Goal: Find specific page/section: Find specific page/section

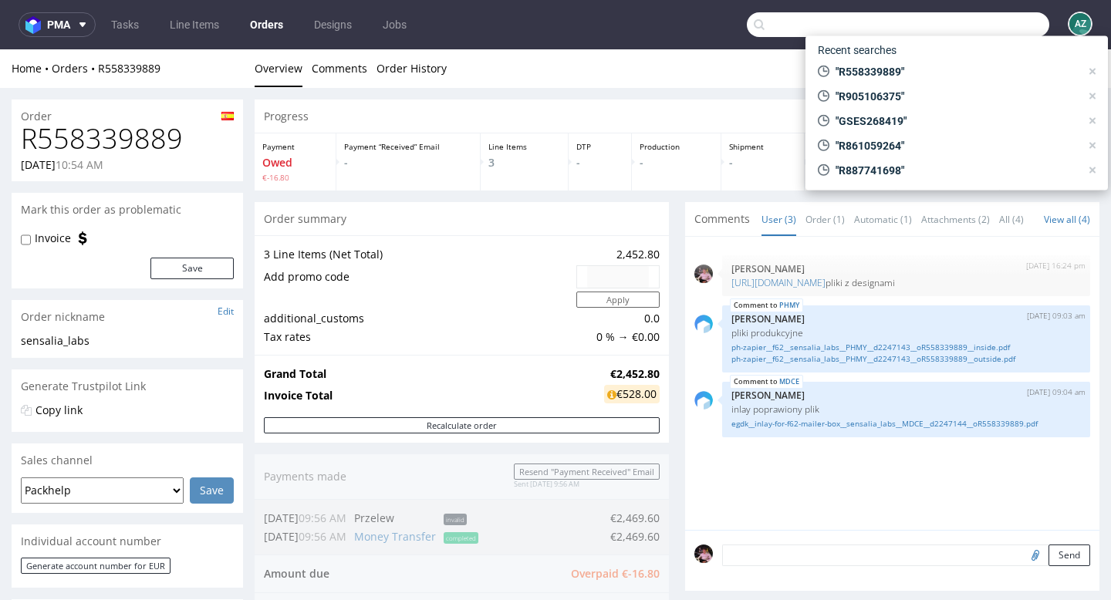
scroll to position [12, 0]
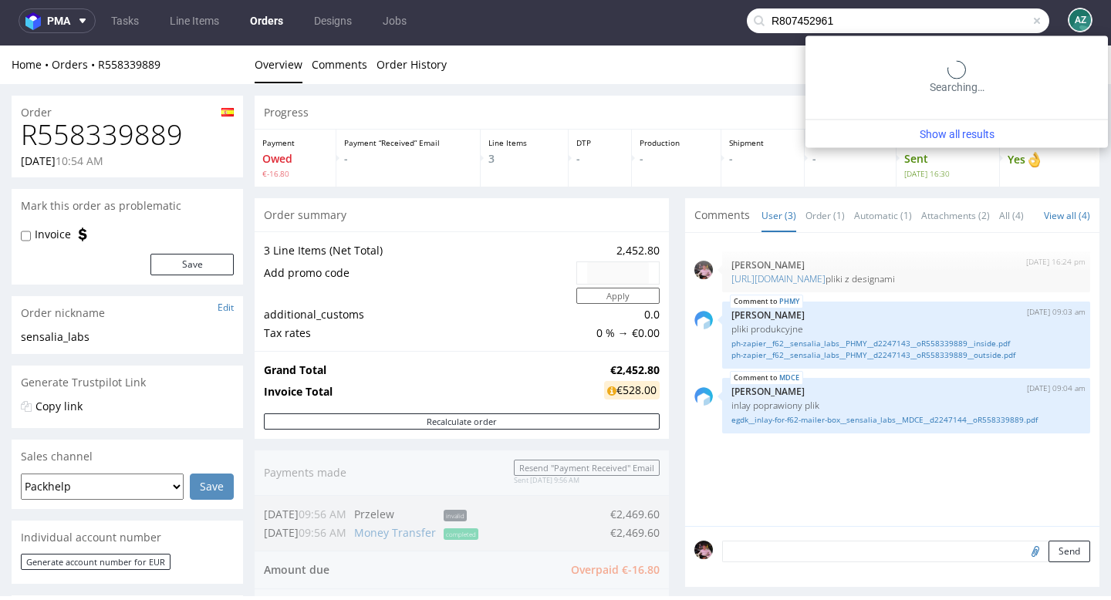
type input "R807452961"
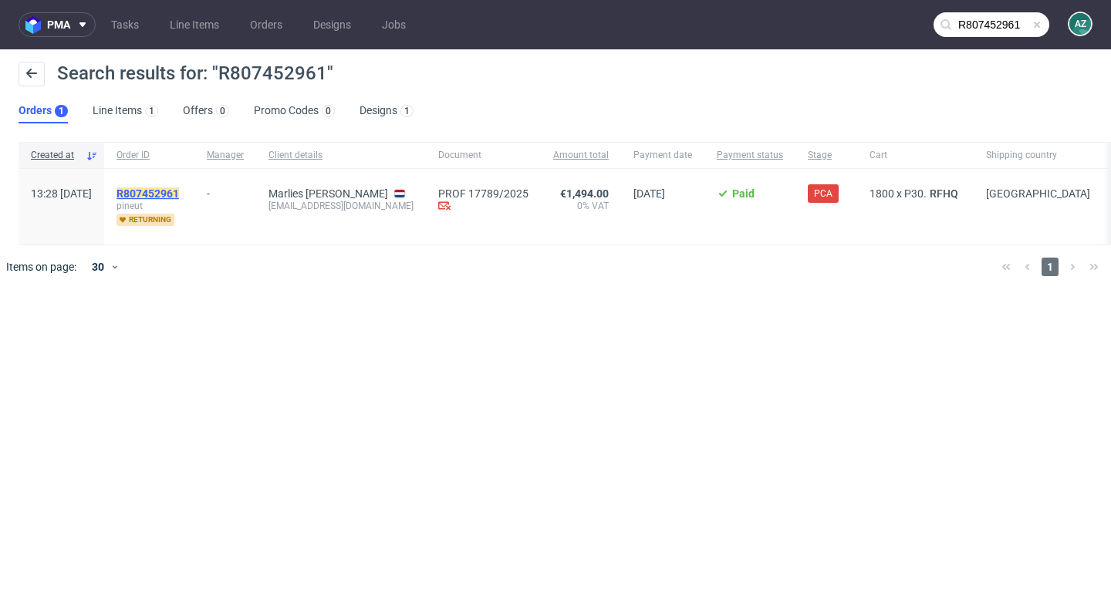
click at [179, 190] on mark "R807452961" at bounding box center [147, 193] width 62 height 12
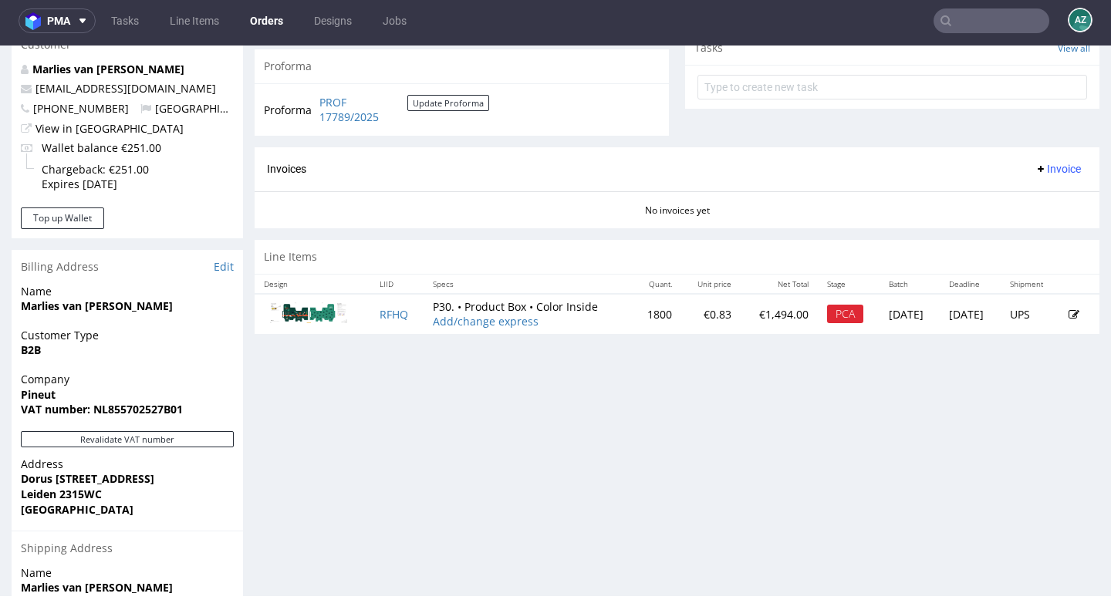
scroll to position [569, 0]
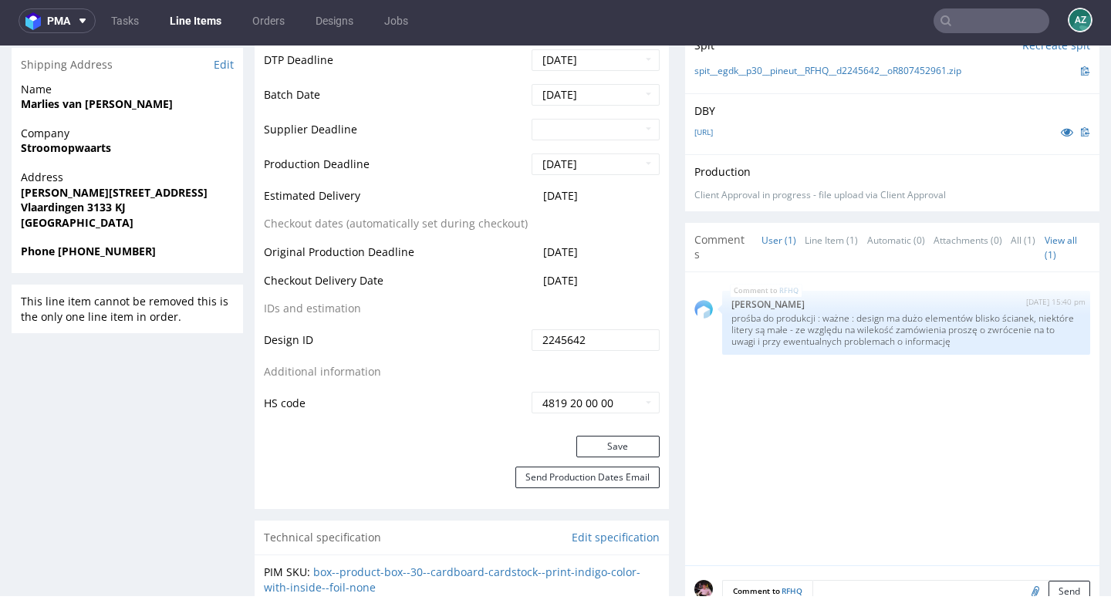
scroll to position [1128, 0]
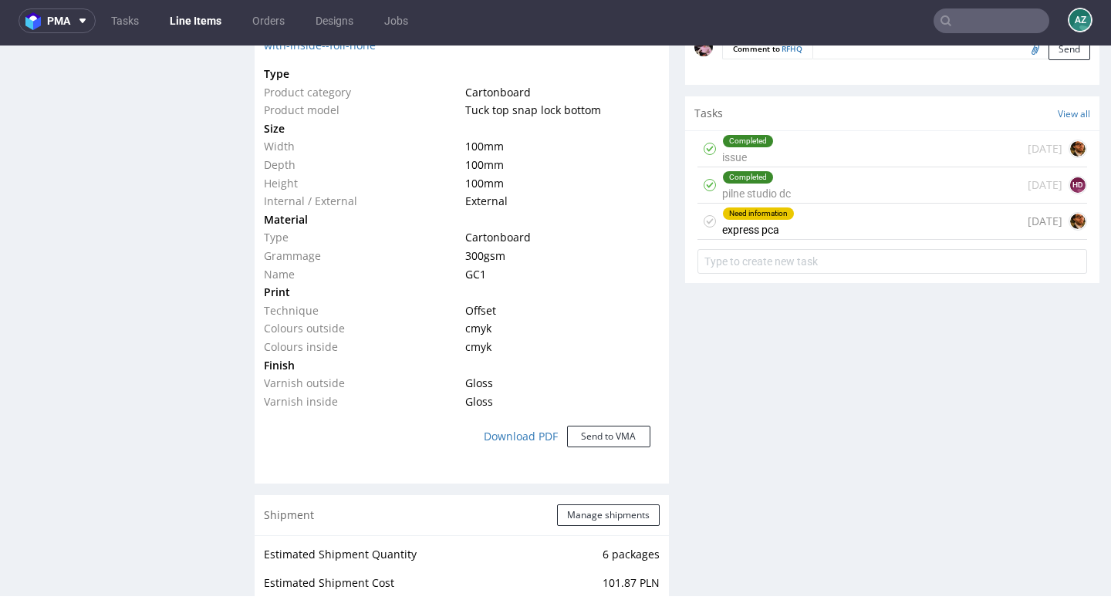
click at [818, 240] on div "Need information express pca 12 days ago" at bounding box center [892, 222] width 390 height 36
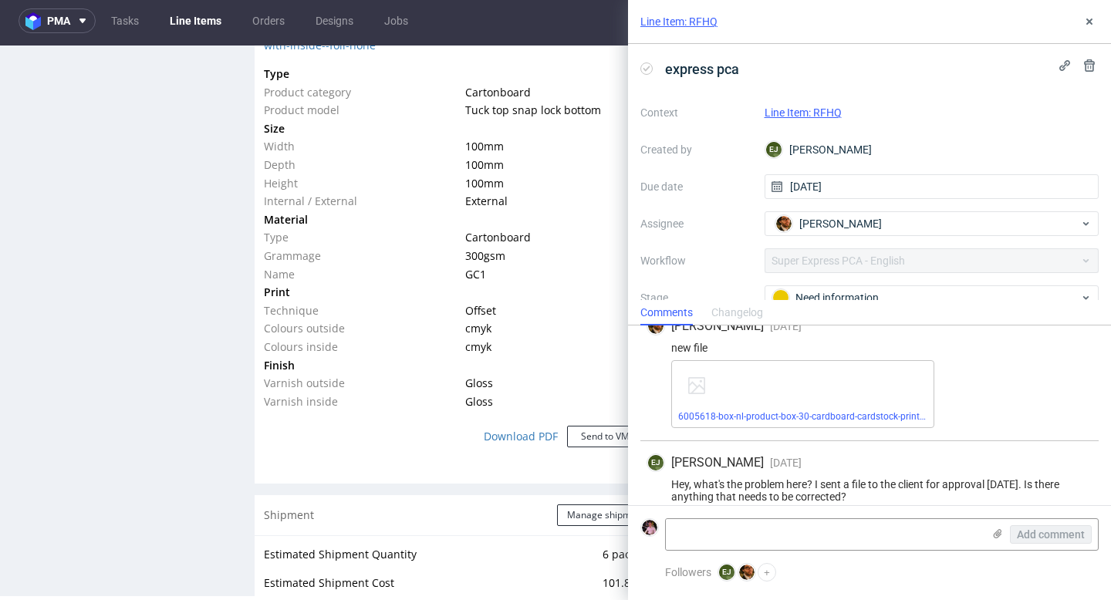
click at [791, 111] on link "Line Item: RFHQ" at bounding box center [802, 112] width 77 height 12
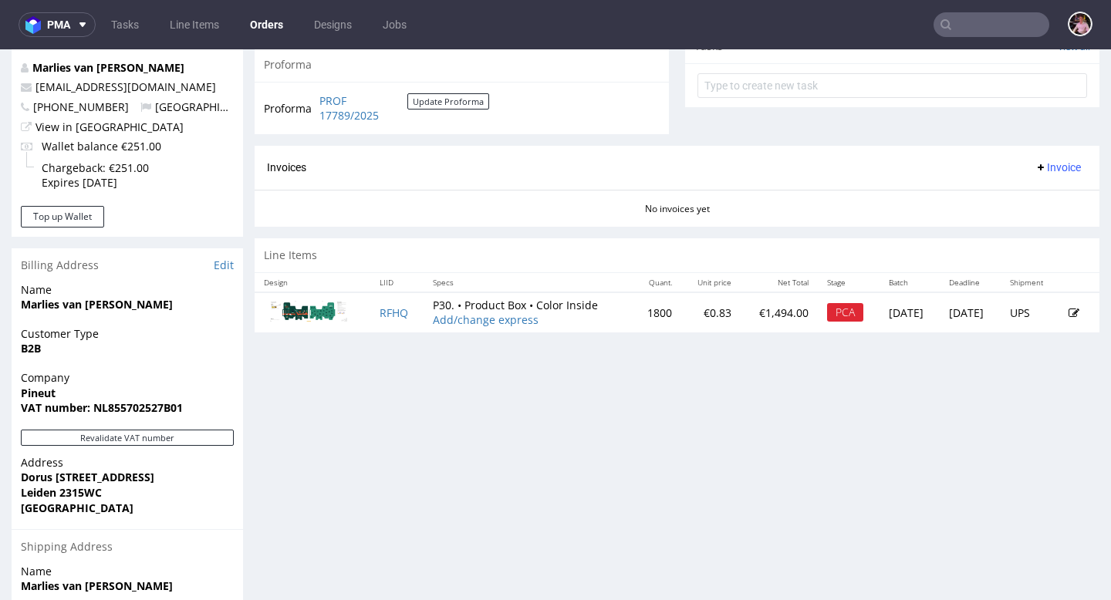
scroll to position [228, 0]
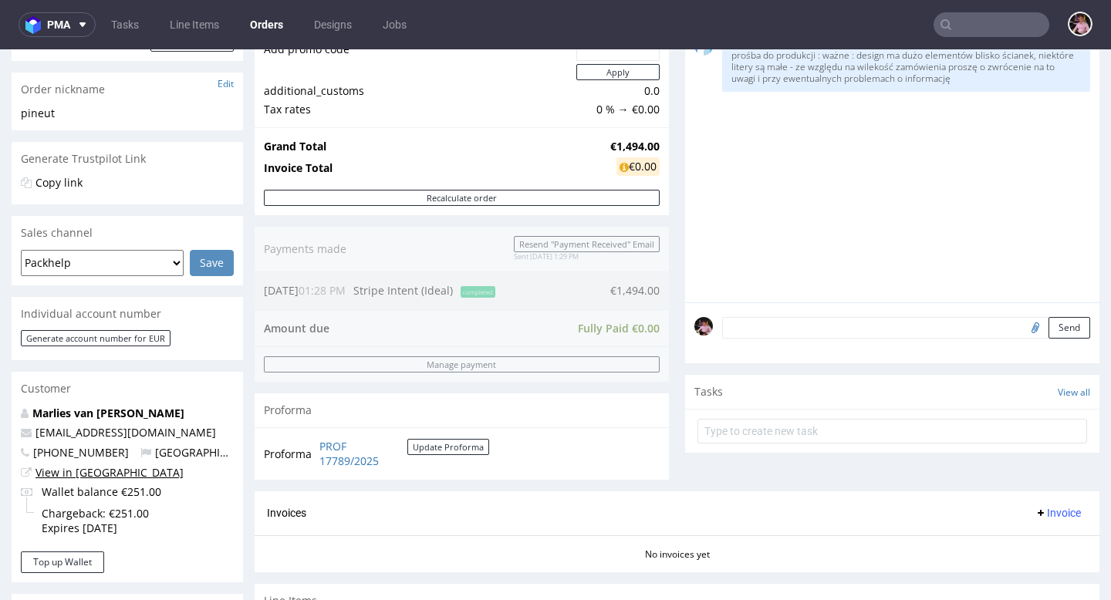
click at [90, 471] on link "View in [GEOGRAPHIC_DATA]" at bounding box center [109, 472] width 148 height 15
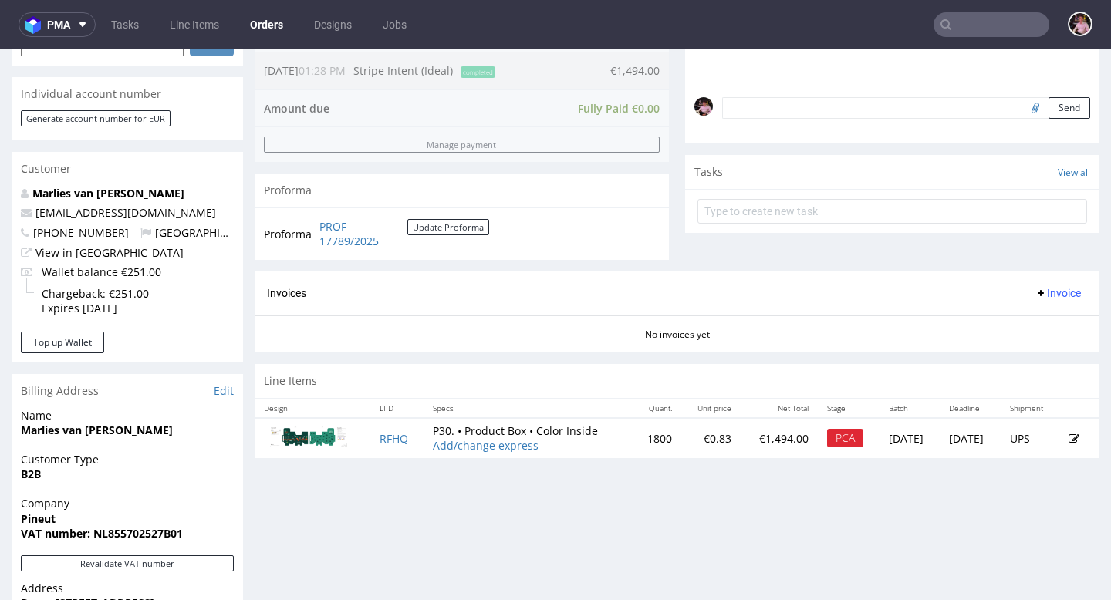
scroll to position [437, 0]
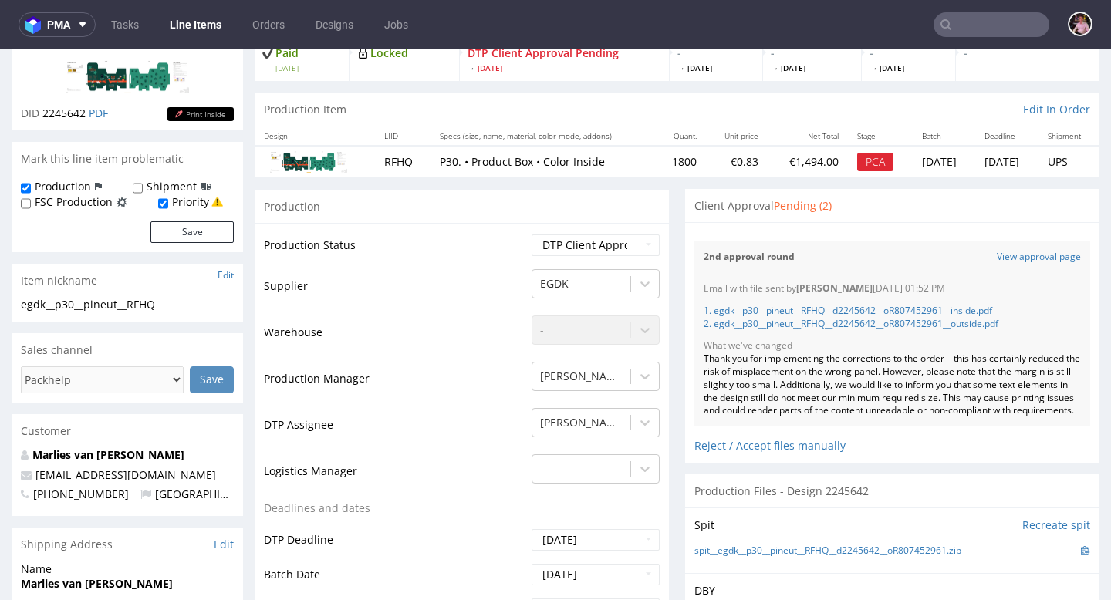
scroll to position [110, 0]
click at [1011, 254] on link "View approval page" at bounding box center [1039, 256] width 84 height 13
click at [1010, 253] on link "View approval page" at bounding box center [1039, 256] width 84 height 13
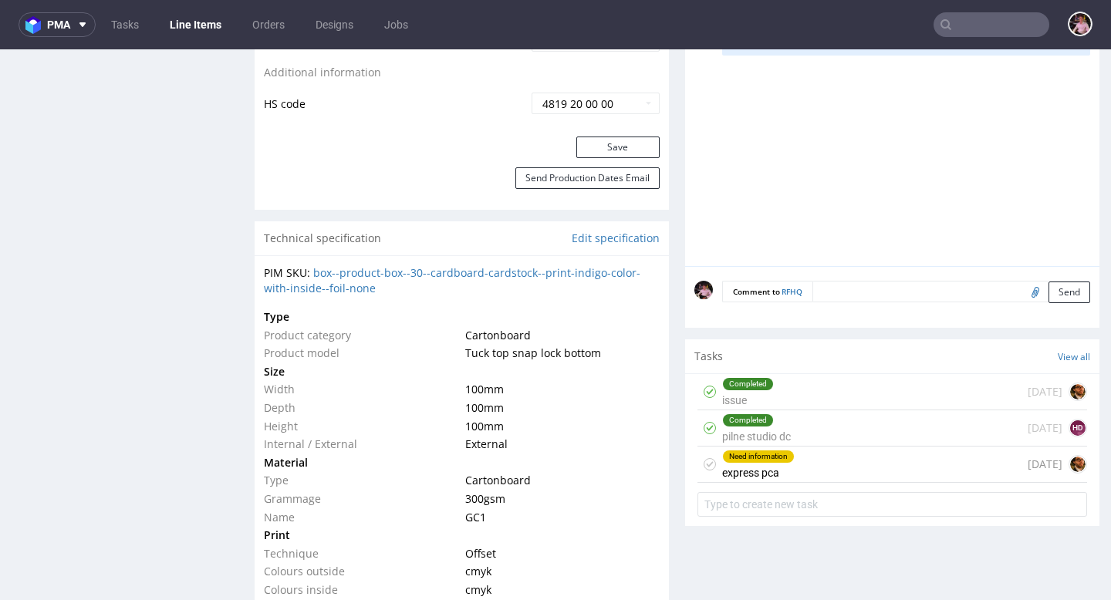
scroll to position [928, 0]
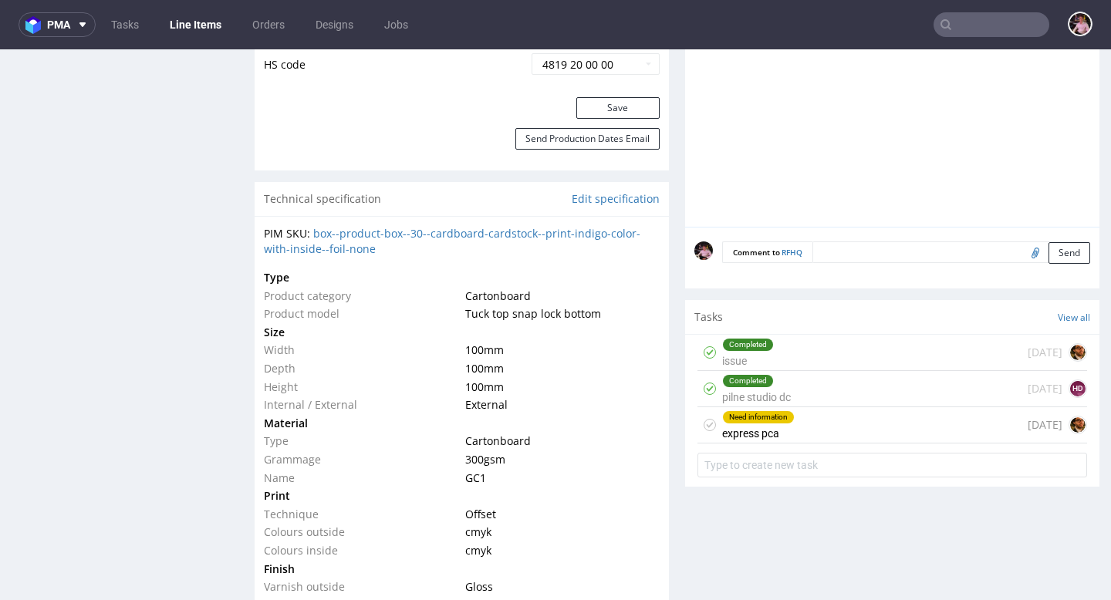
click at [845, 444] on div "Need information express pca [DATE]" at bounding box center [892, 425] width 390 height 36
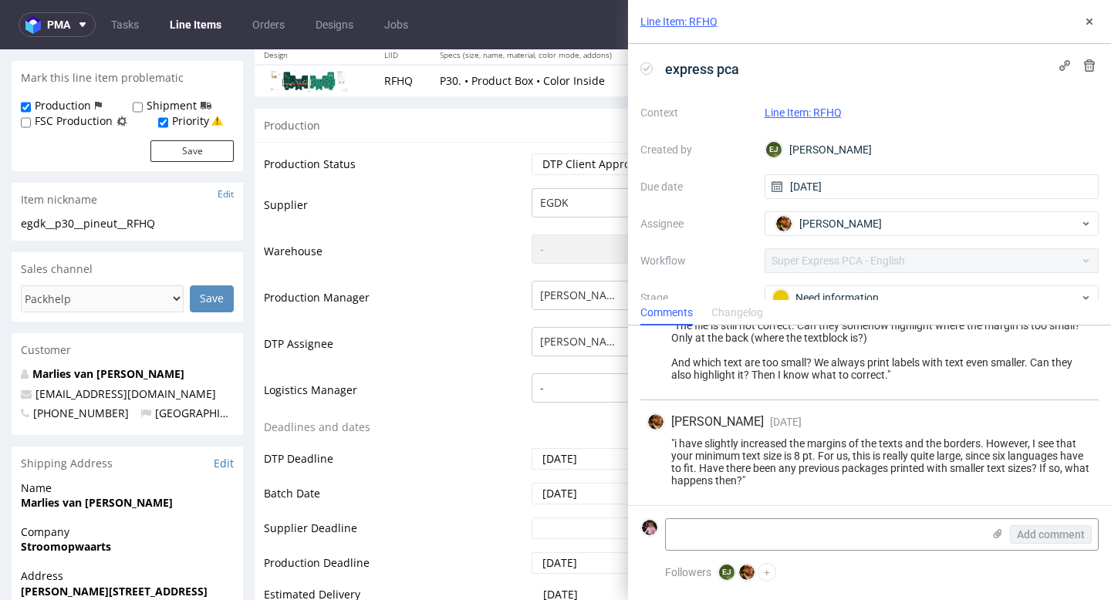
scroll to position [177, 0]
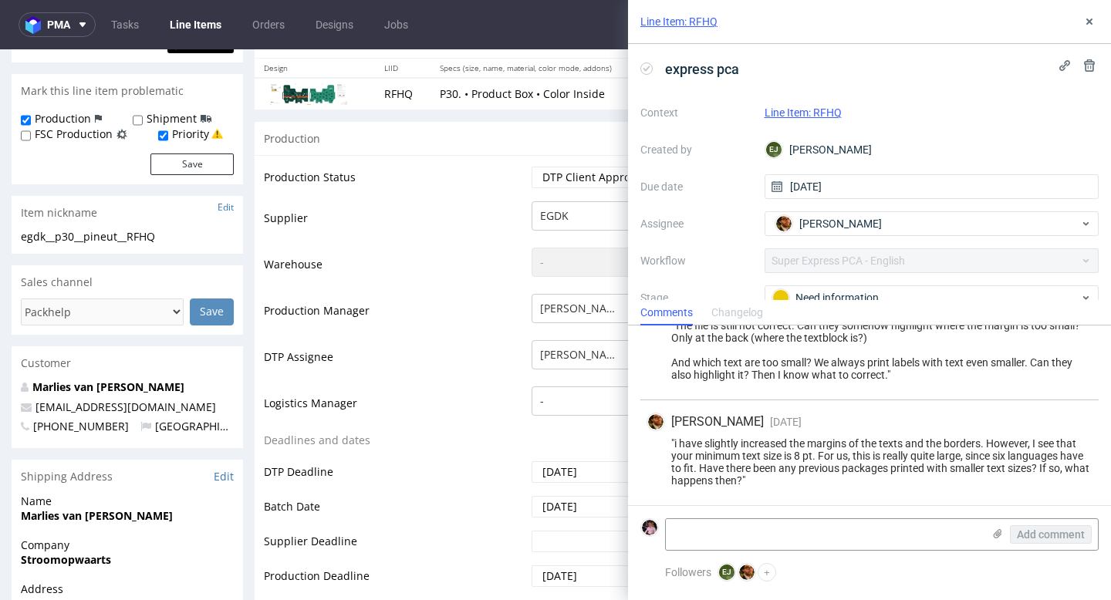
click at [1082, 32] on div "Line Item: RFHQ" at bounding box center [869, 22] width 483 height 44
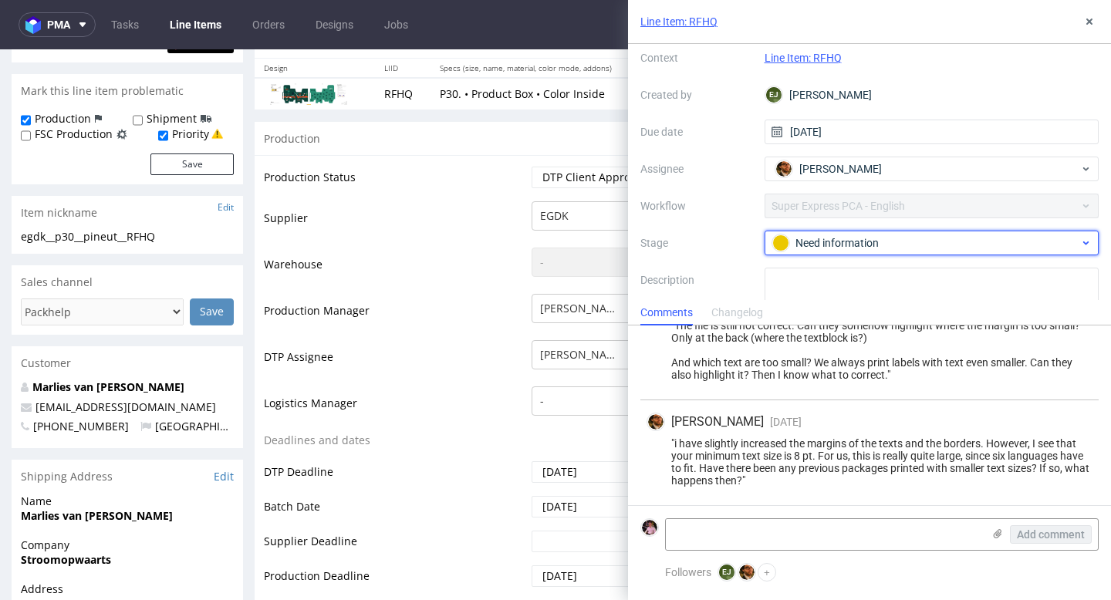
click at [906, 235] on div "Need information" at bounding box center [925, 243] width 307 height 17
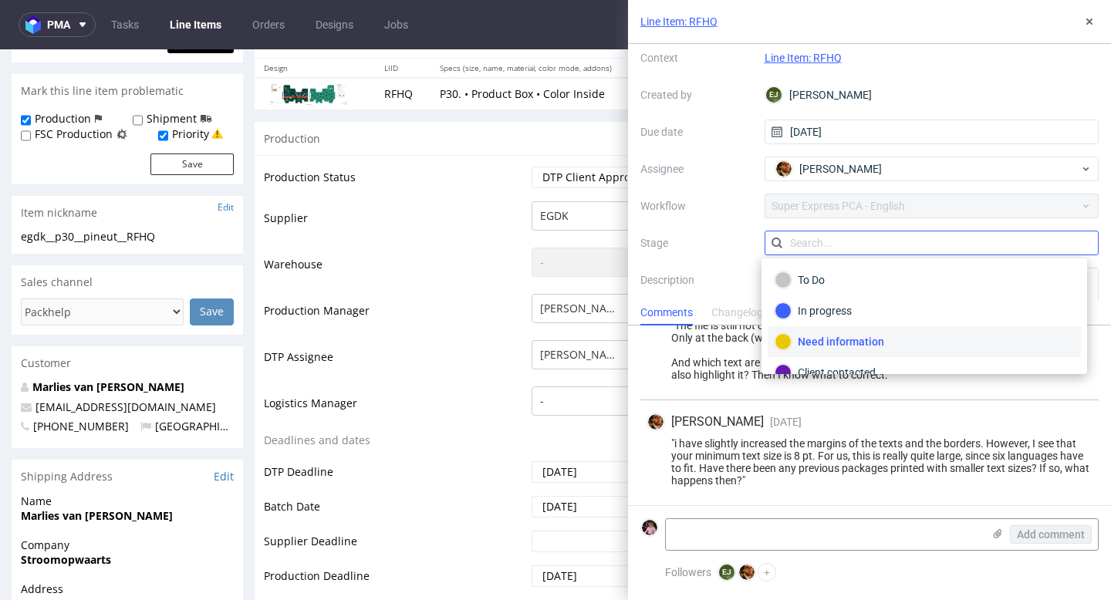
click at [896, 240] on input "text" at bounding box center [931, 243] width 335 height 25
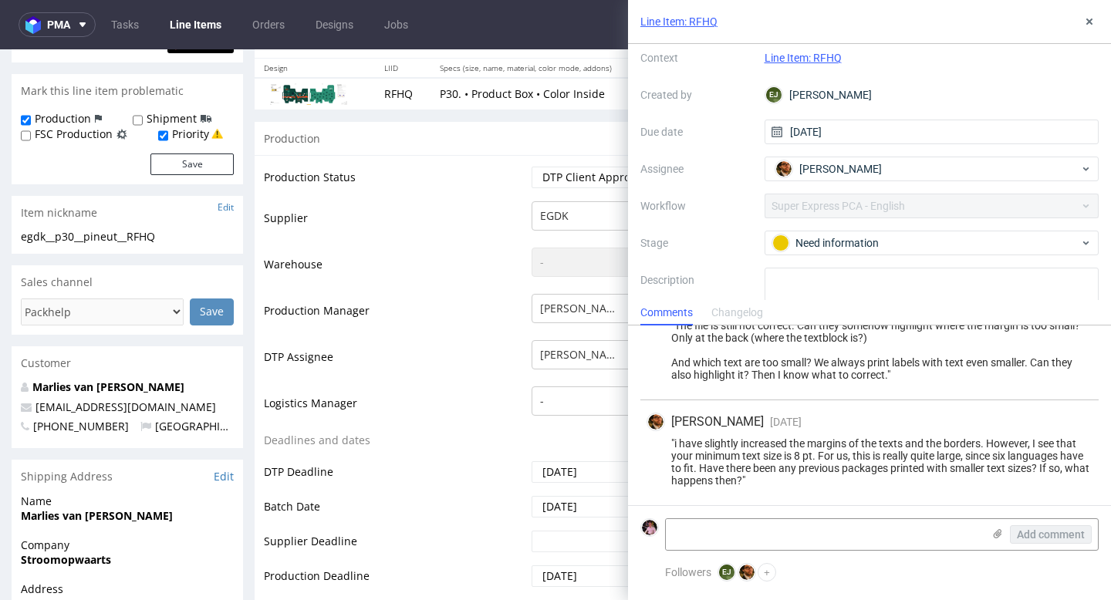
scroll to position [103, 0]
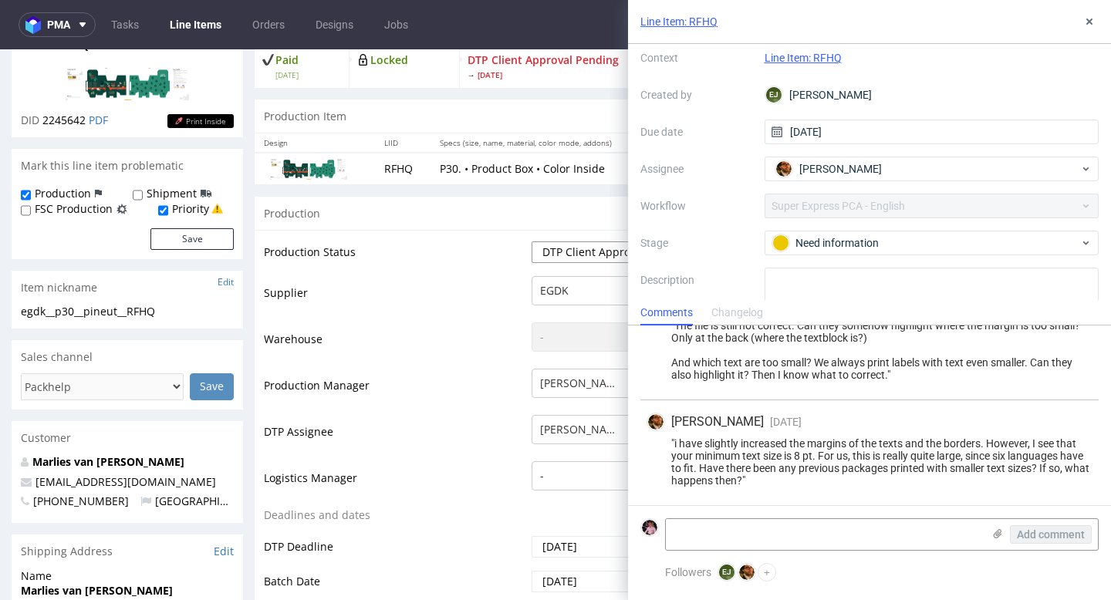
click at [596, 255] on select "Waiting for Artwork Waiting for Diecut Waiting for Mockup Waiting for DTP Waiti…" at bounding box center [595, 252] width 128 height 22
select select "back_for_dtp"
click at [531, 241] on select "Waiting for Artwork Waiting for Diecut Waiting for Mockup Waiting for DTP Waiti…" at bounding box center [595, 252] width 128 height 22
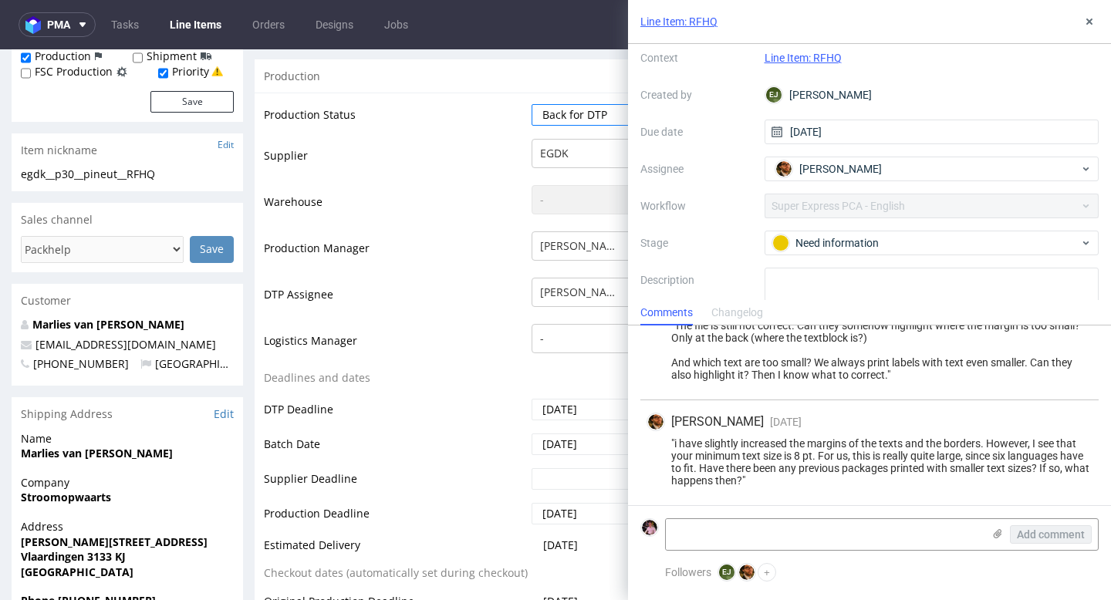
scroll to position [527, 0]
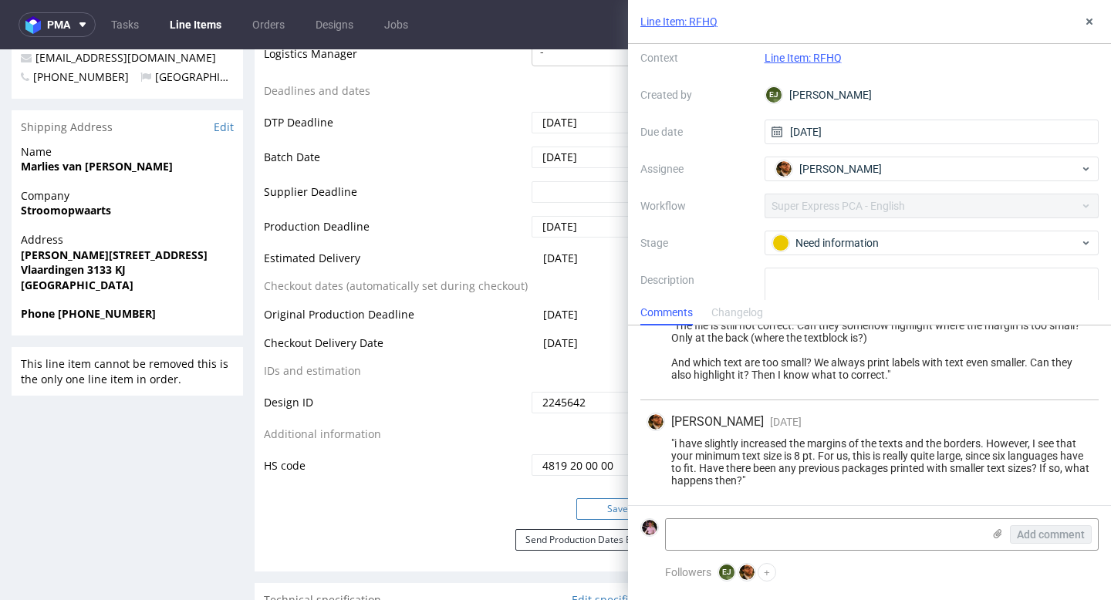
click at [597, 509] on button "Save" at bounding box center [617, 509] width 83 height 22
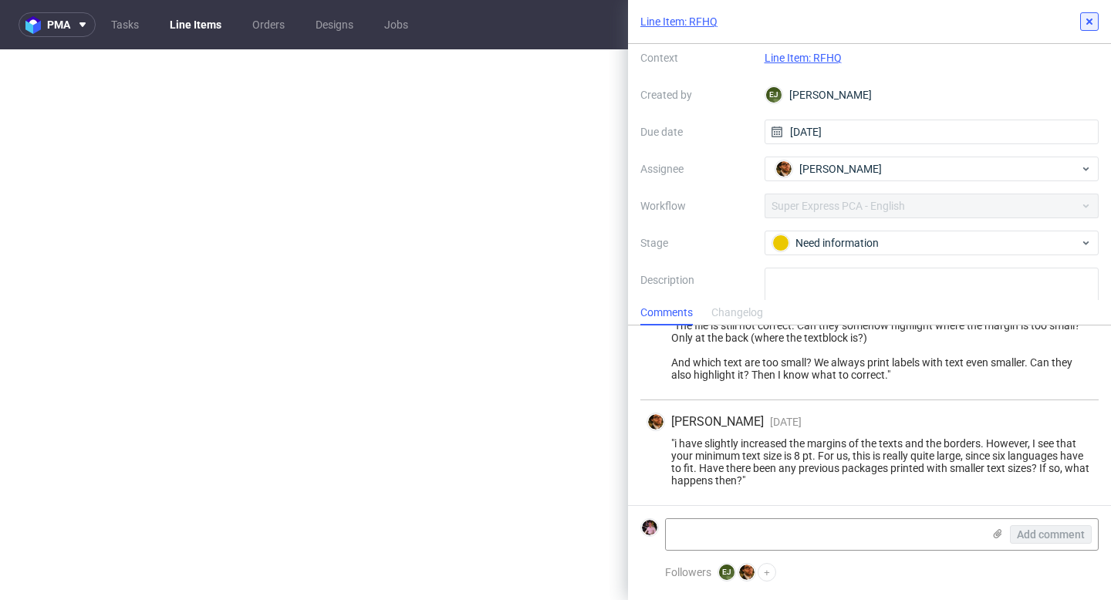
click at [1086, 22] on icon at bounding box center [1089, 21] width 12 height 12
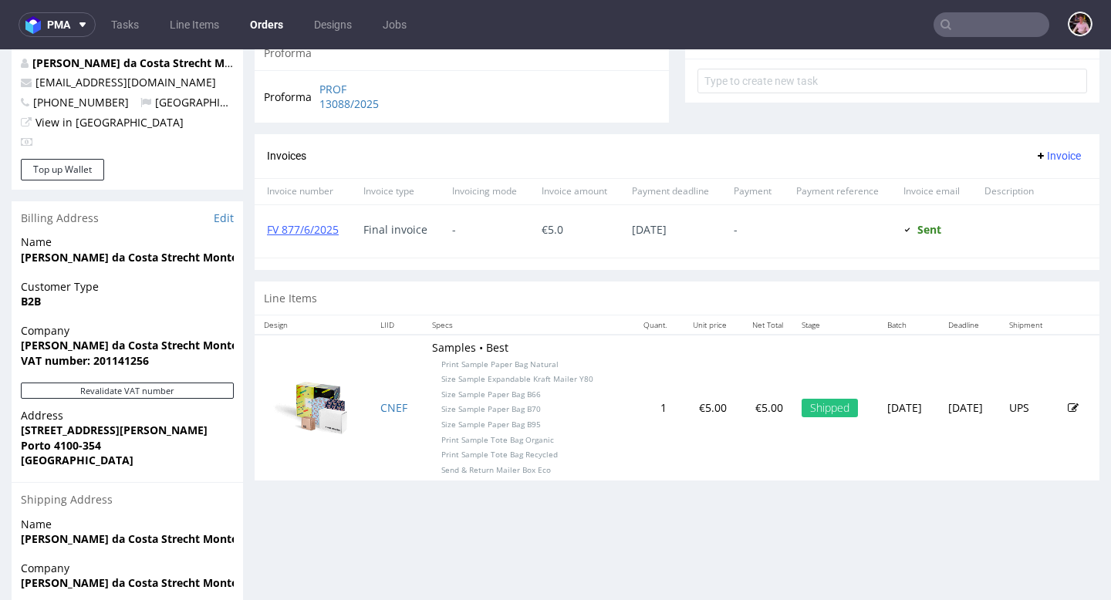
scroll to position [623, 0]
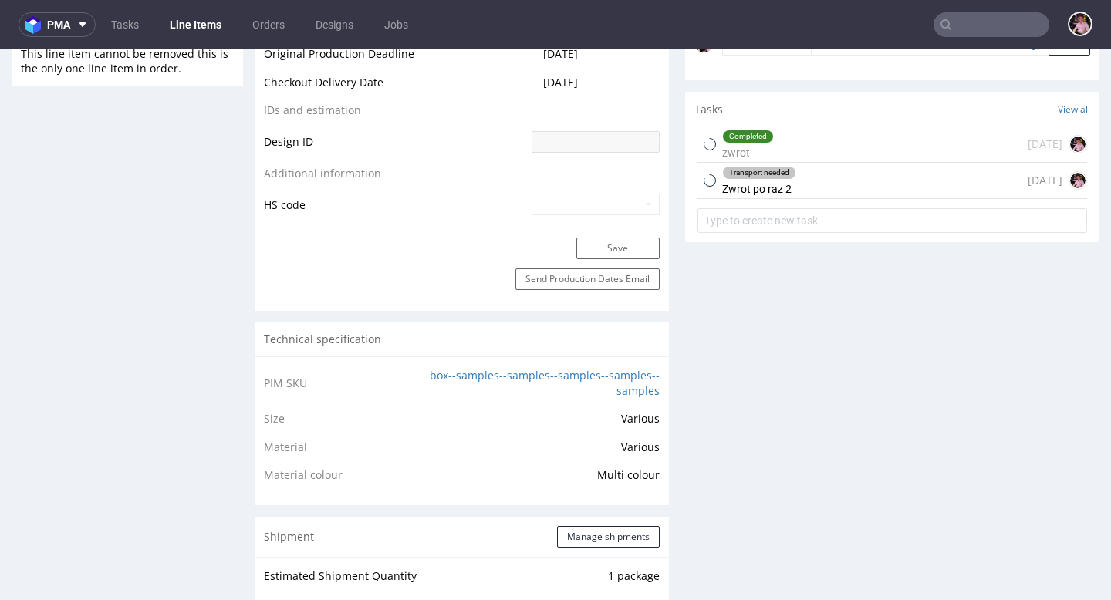
scroll to position [918, 0]
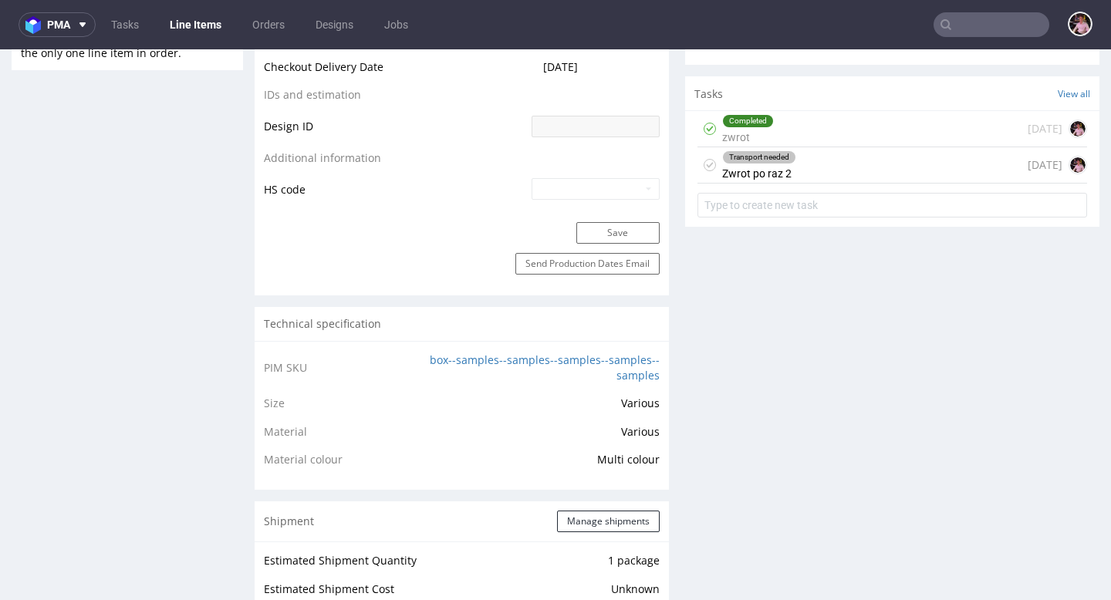
click at [812, 167] on div "Transport needed Zwrot po raz 2 11 days ago" at bounding box center [892, 165] width 390 height 36
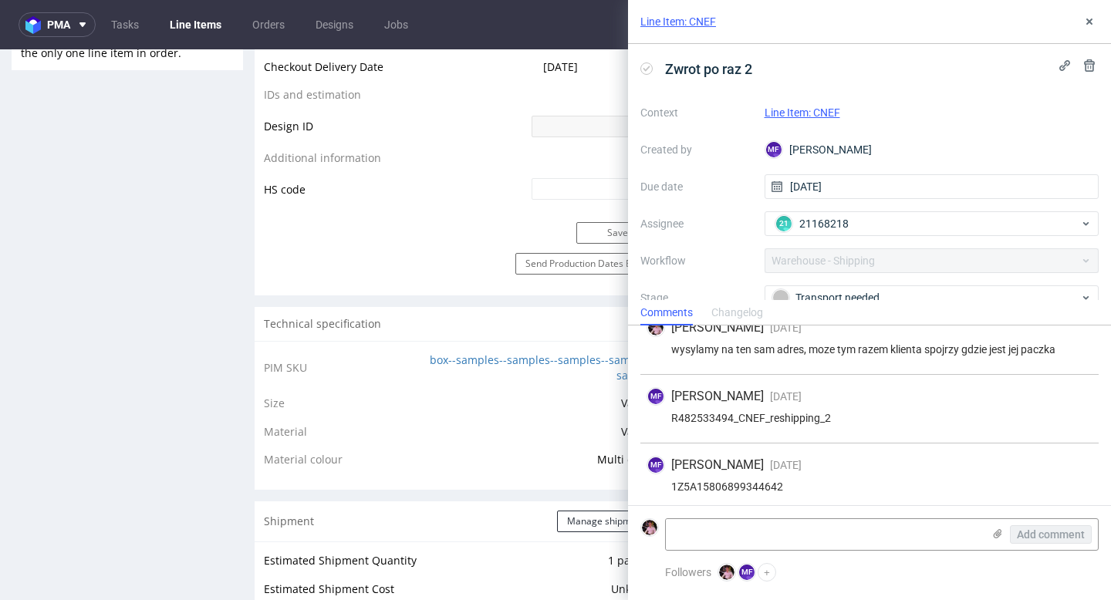
scroll to position [94, 0]
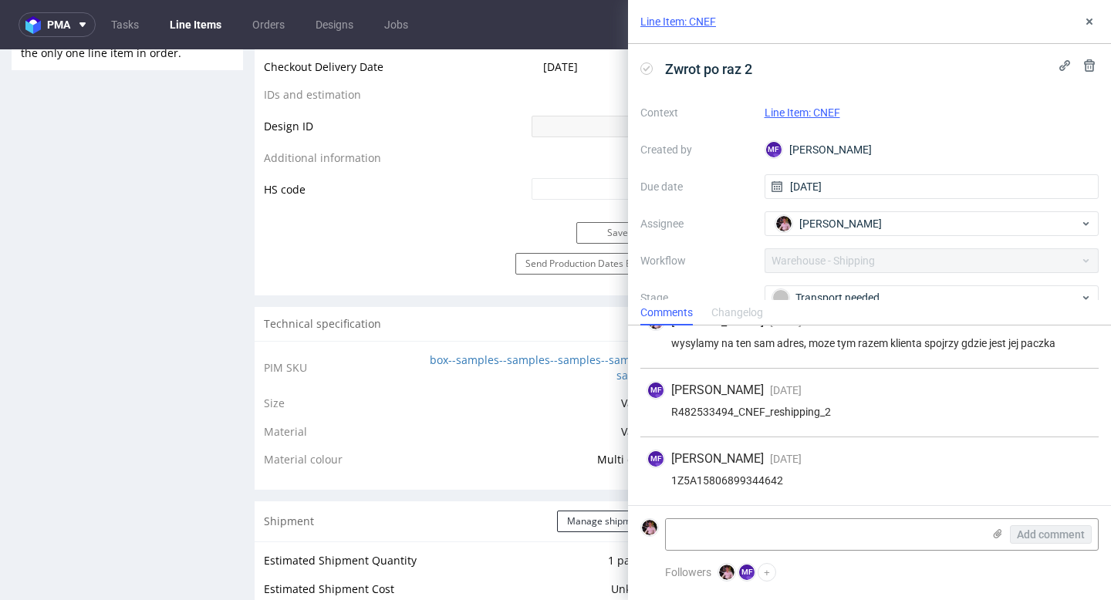
click at [745, 479] on div "1Z5A15806899344642" at bounding box center [869, 480] width 446 height 12
copy div "1Z5A15806899344642"
click at [766, 560] on form "Add comment" at bounding box center [869, 534] width 483 height 58
click at [747, 540] on textarea at bounding box center [824, 534] width 316 height 31
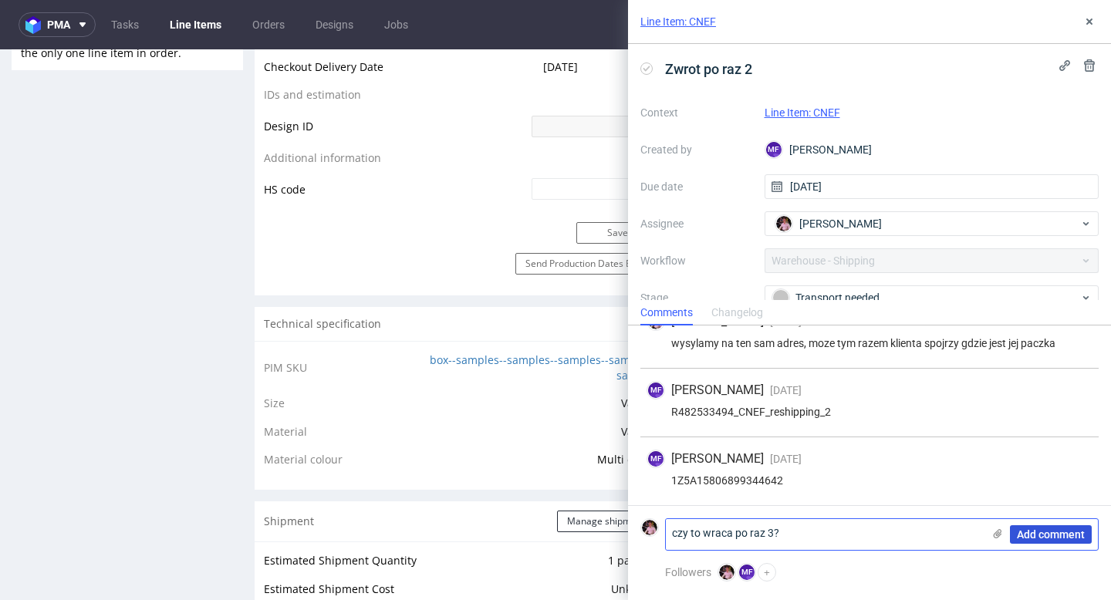
type textarea "czy to wraca po raz 3?"
click at [1014, 539] on button "Add comment" at bounding box center [1051, 534] width 82 height 19
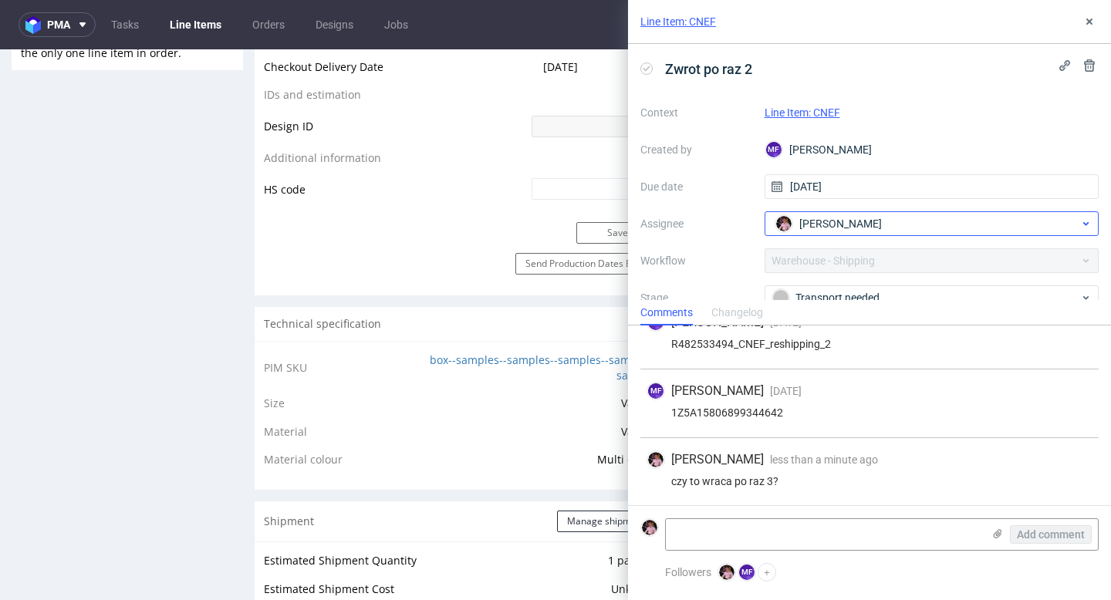
scroll to position [163, 0]
click at [881, 217] on span "Aleks Ziemkowski" at bounding box center [840, 223] width 83 height 15
type input "micha fed"
drag, startPoint x: 857, startPoint y: 221, endPoint x: 779, endPoint y: 221, distance: 77.9
click at [779, 221] on div "micha fed" at bounding box center [931, 223] width 335 height 25
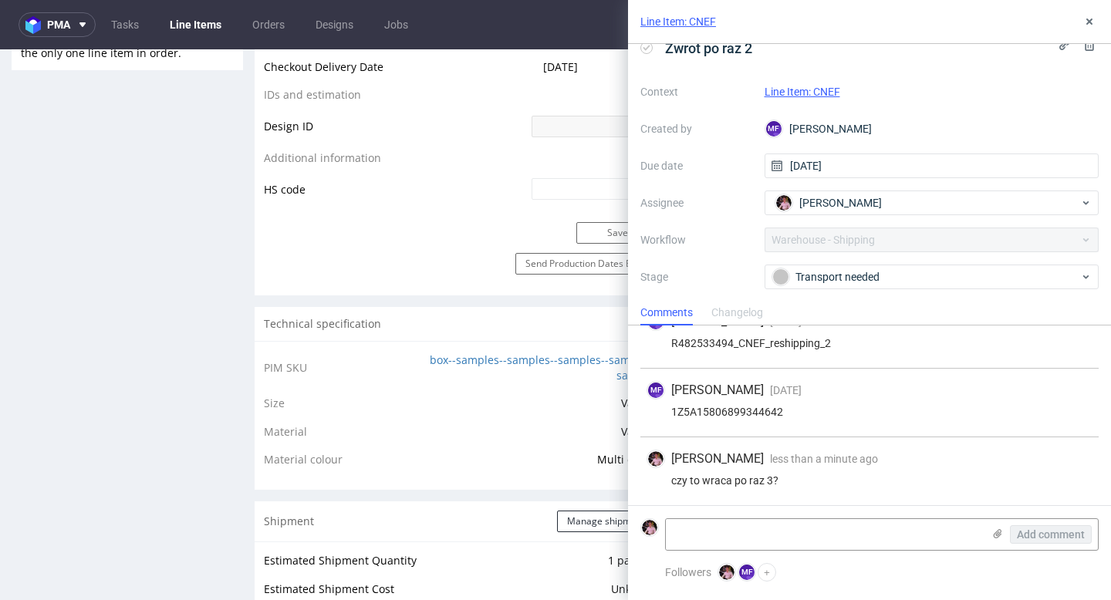
scroll to position [29, 0]
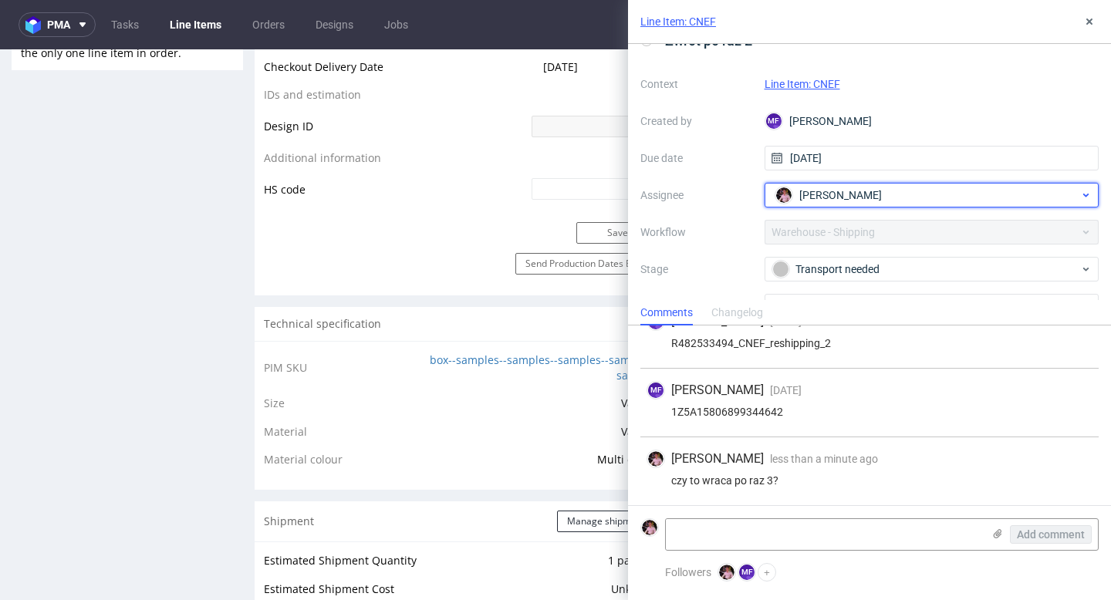
click at [839, 201] on span "Aleks Ziemkowski" at bounding box center [840, 194] width 83 height 15
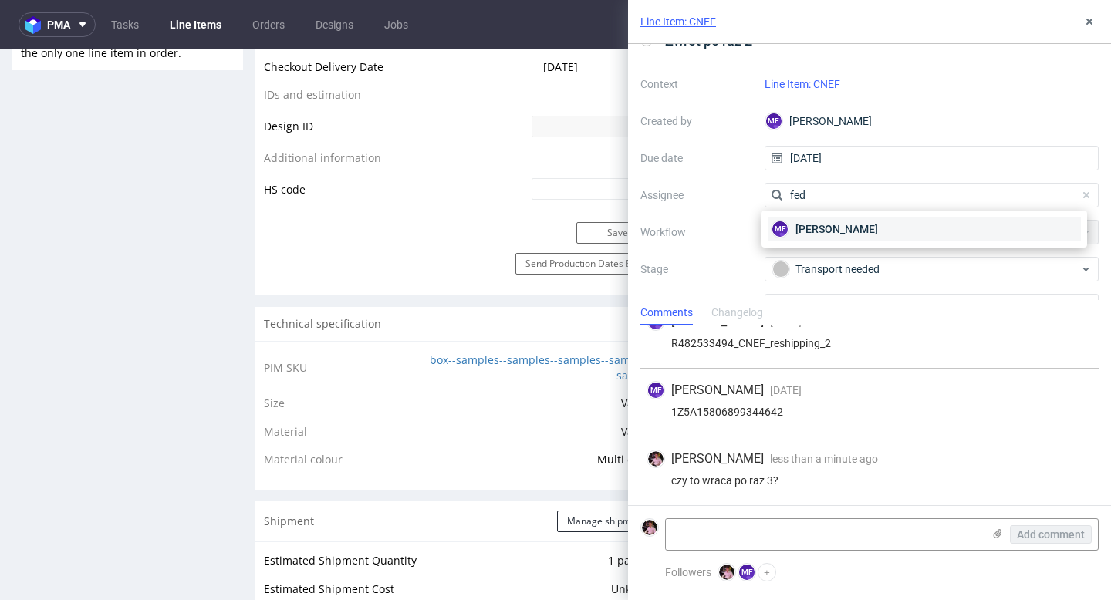
type input "fed"
click at [857, 233] on span "Michał Fedorowicz" at bounding box center [836, 228] width 83 height 15
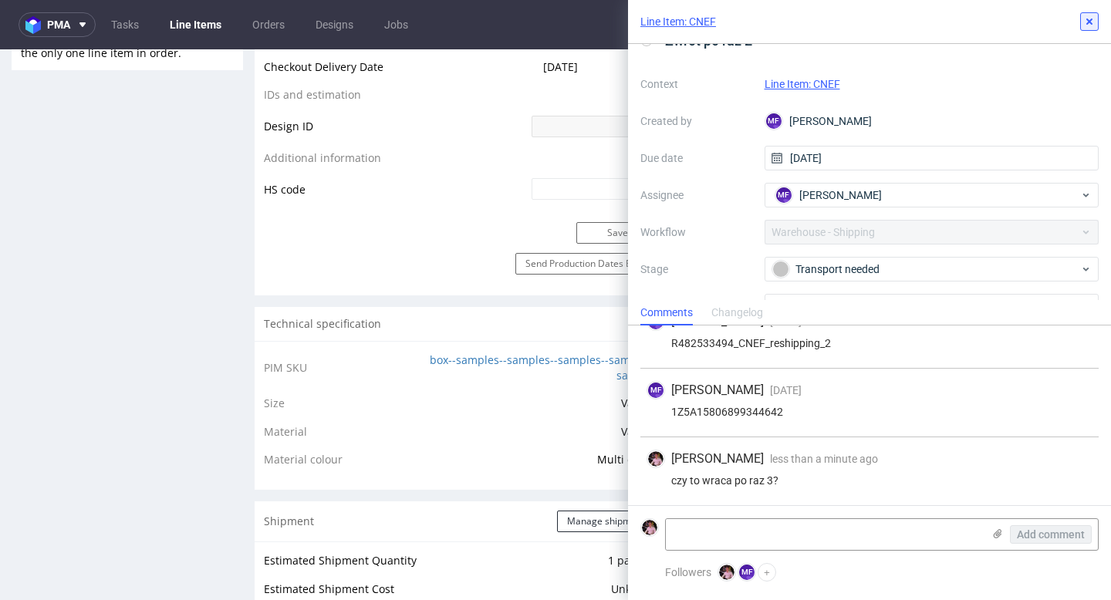
click at [1085, 14] on button at bounding box center [1089, 21] width 19 height 19
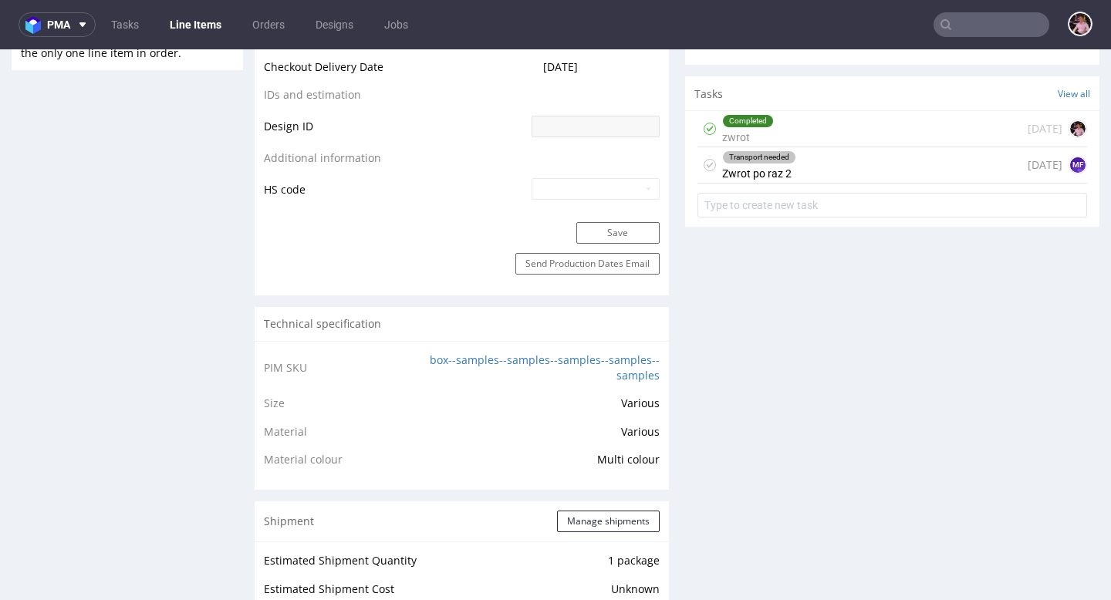
click at [1000, 22] on input "text" at bounding box center [991, 24] width 116 height 25
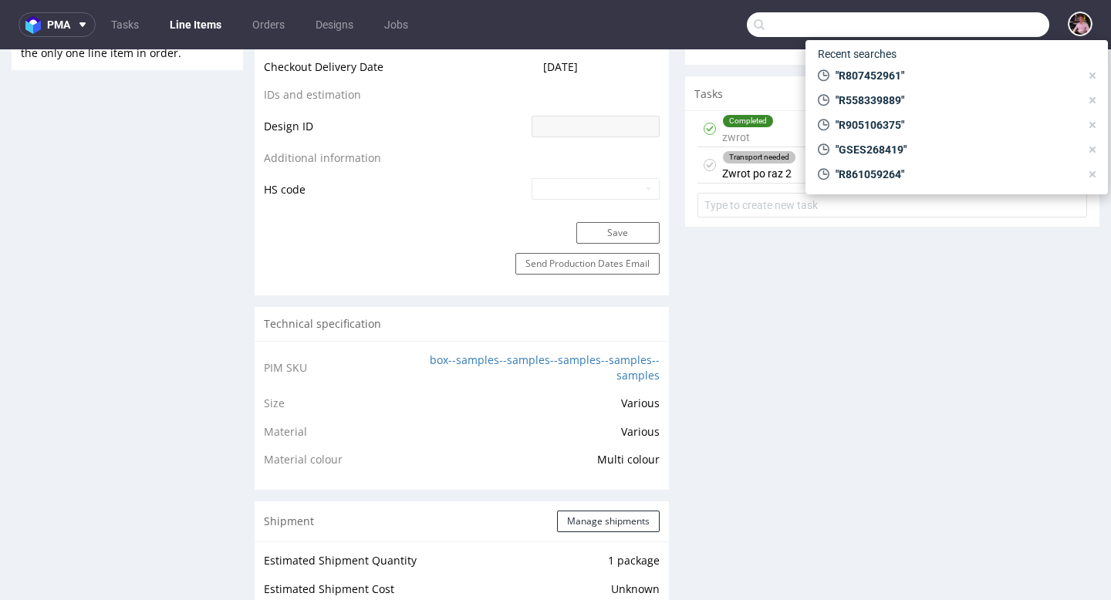
paste input "R191342589"
type input "R191342589"
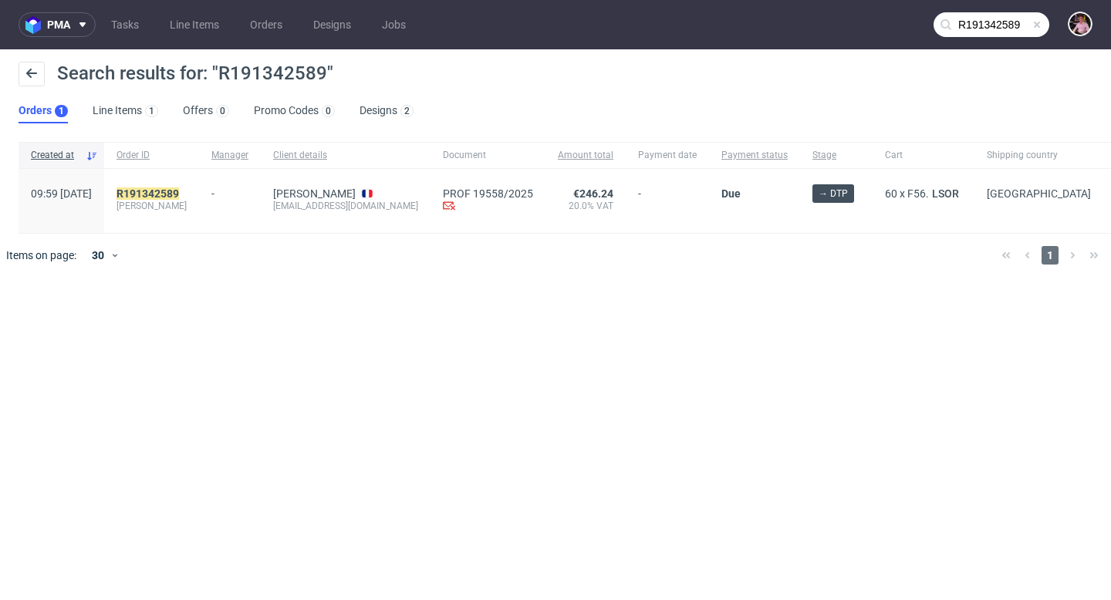
click at [181, 200] on span "lina" at bounding box center [151, 206] width 70 height 12
click at [179, 197] on mark "R191342589" at bounding box center [147, 193] width 62 height 12
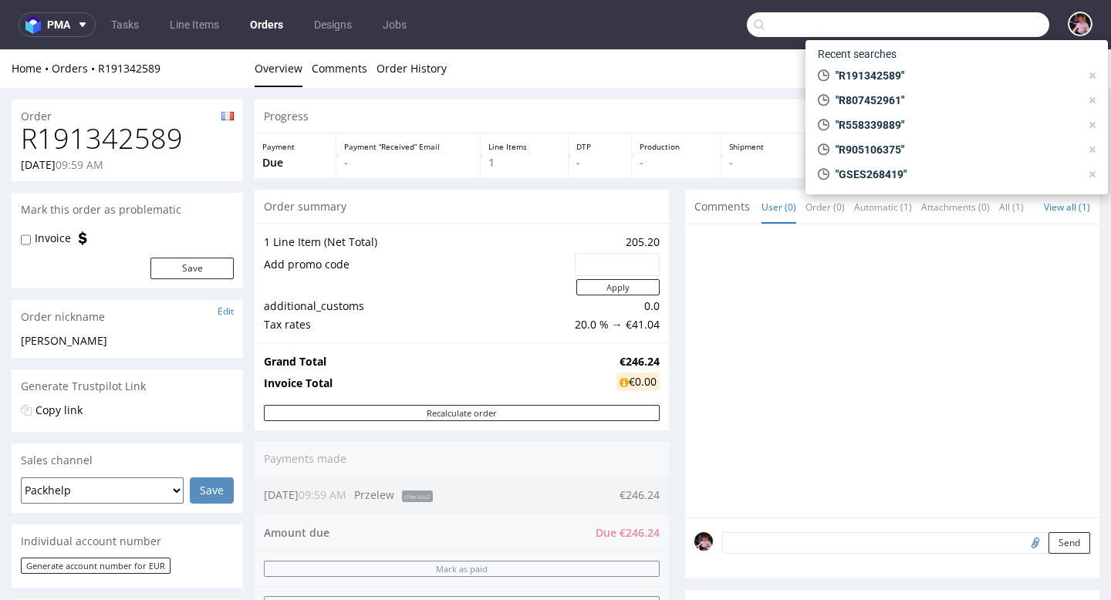
click at [1016, 24] on input "text" at bounding box center [898, 24] width 302 height 25
paste input "R731706134"
type input "R731706134"
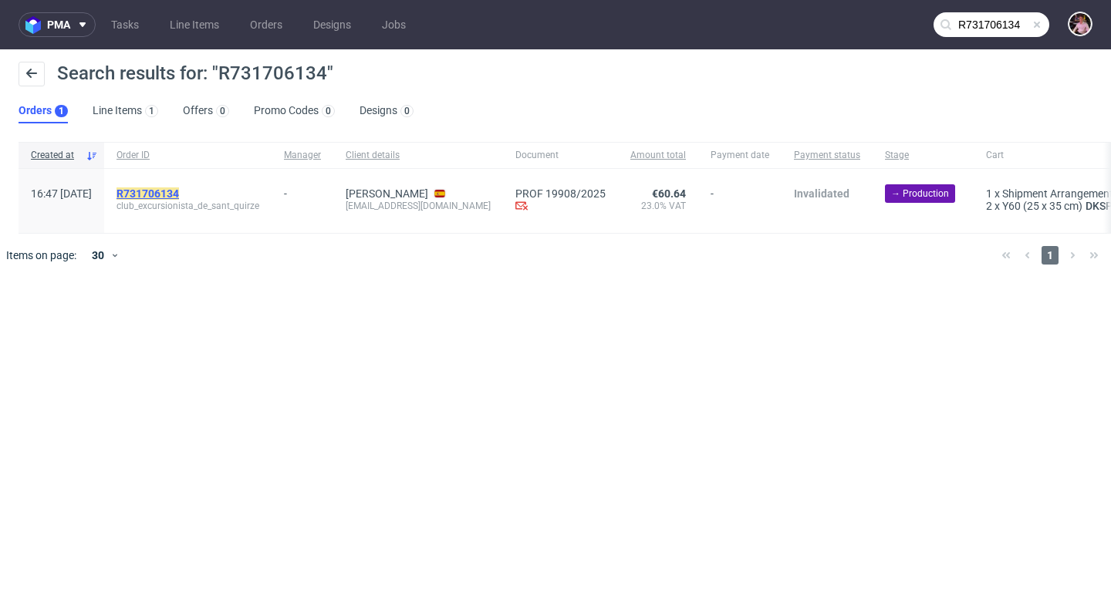
click at [179, 192] on mark "R731706134" at bounding box center [147, 193] width 62 height 12
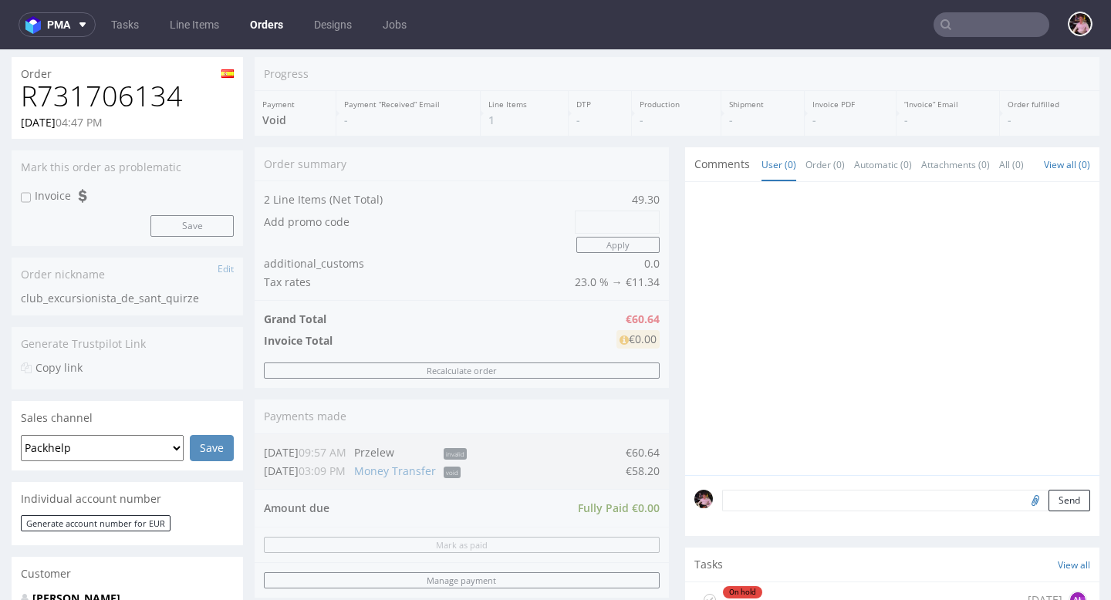
scroll to position [598, 0]
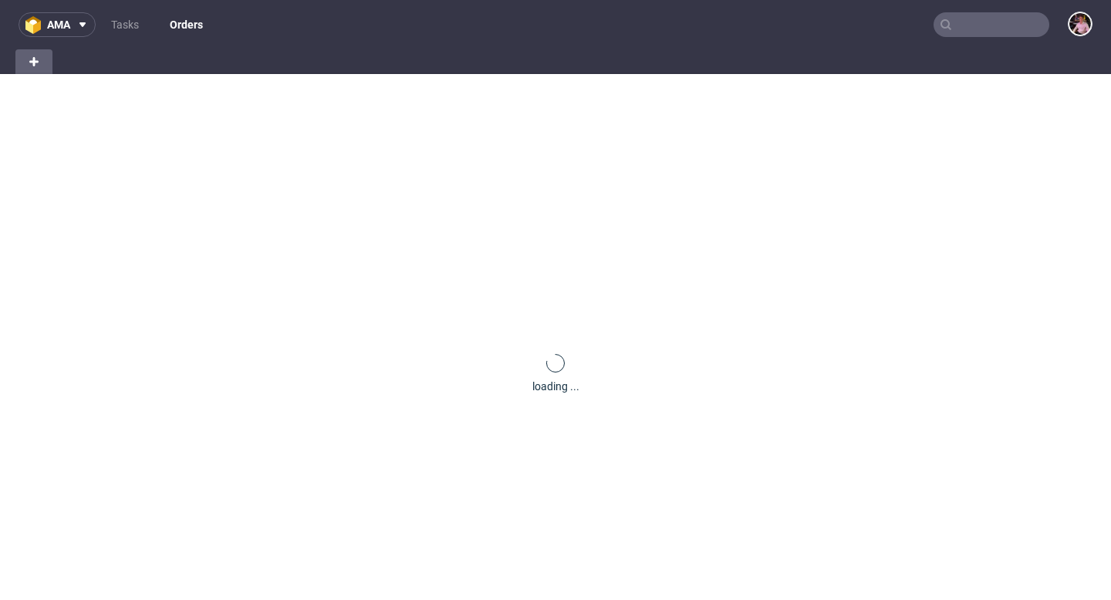
click at [974, 35] on input "text" at bounding box center [991, 24] width 116 height 25
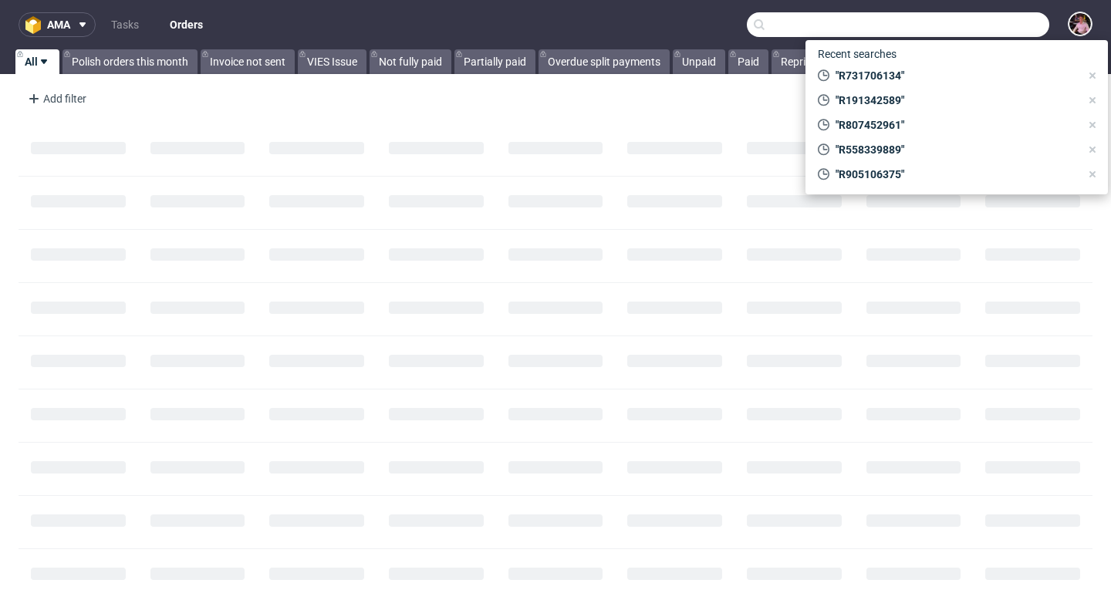
paste input "R968570568"
type input "R968570568"
